Goal: Task Accomplishment & Management: Manage account settings

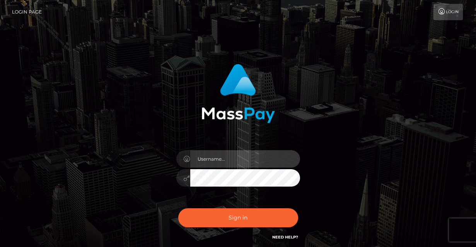
click at [251, 160] on input "text" at bounding box center [245, 158] width 110 height 17
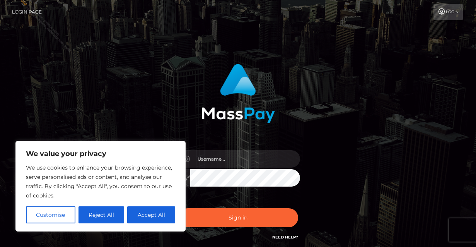
drag, startPoint x: 324, startPoint y: 152, endPoint x: 310, endPoint y: 155, distance: 14.3
click at [324, 152] on div "Sign in" at bounding box center [238, 152] width 203 height 189
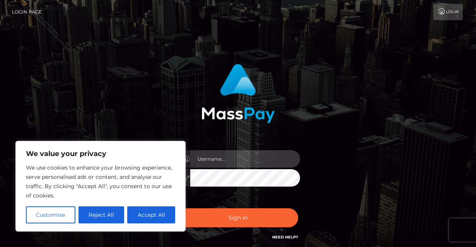
click at [256, 157] on input "text" at bounding box center [245, 158] width 110 height 17
click at [227, 164] on input "text" at bounding box center [245, 158] width 110 height 17
click at [226, 159] on input "text" at bounding box center [245, 158] width 110 height 17
paste input "[URL][DOMAIN_NAME]"
click at [258, 160] on input "[URL][DOMAIN_NAME]" at bounding box center [245, 158] width 110 height 17
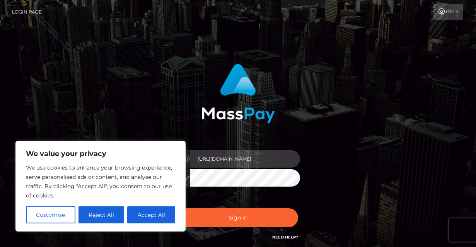
type input "[URL][DOMAIN_NAME]"
drag, startPoint x: 270, startPoint y: 162, endPoint x: 188, endPoint y: 158, distance: 81.7
click at [188, 158] on div "[URL][DOMAIN_NAME]" at bounding box center [238, 157] width 124 height 15
click at [270, 158] on input "text" at bounding box center [245, 158] width 110 height 17
